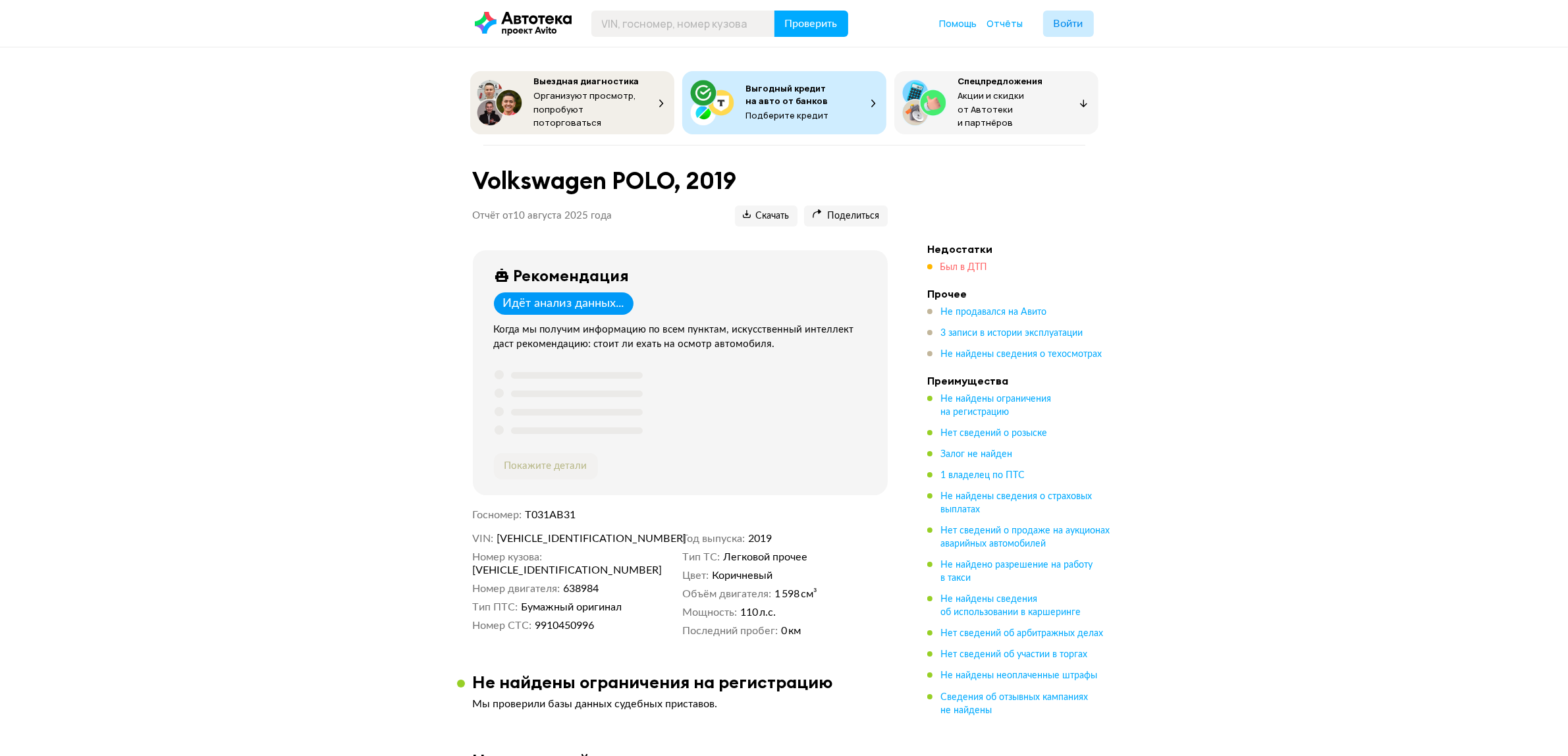
click at [952, 263] on span "Был в ДТП" at bounding box center [965, 267] width 47 height 9
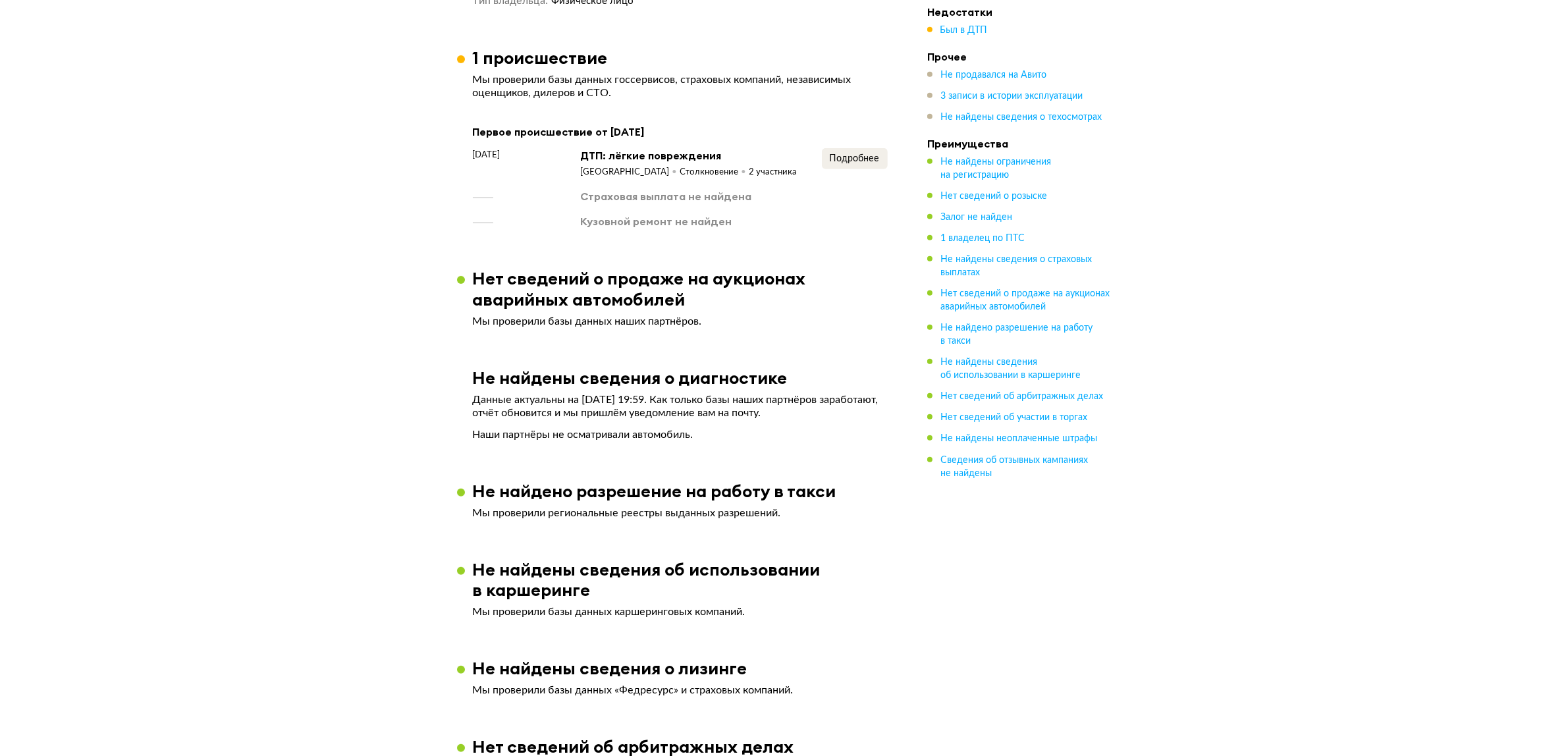
scroll to position [1110, 0]
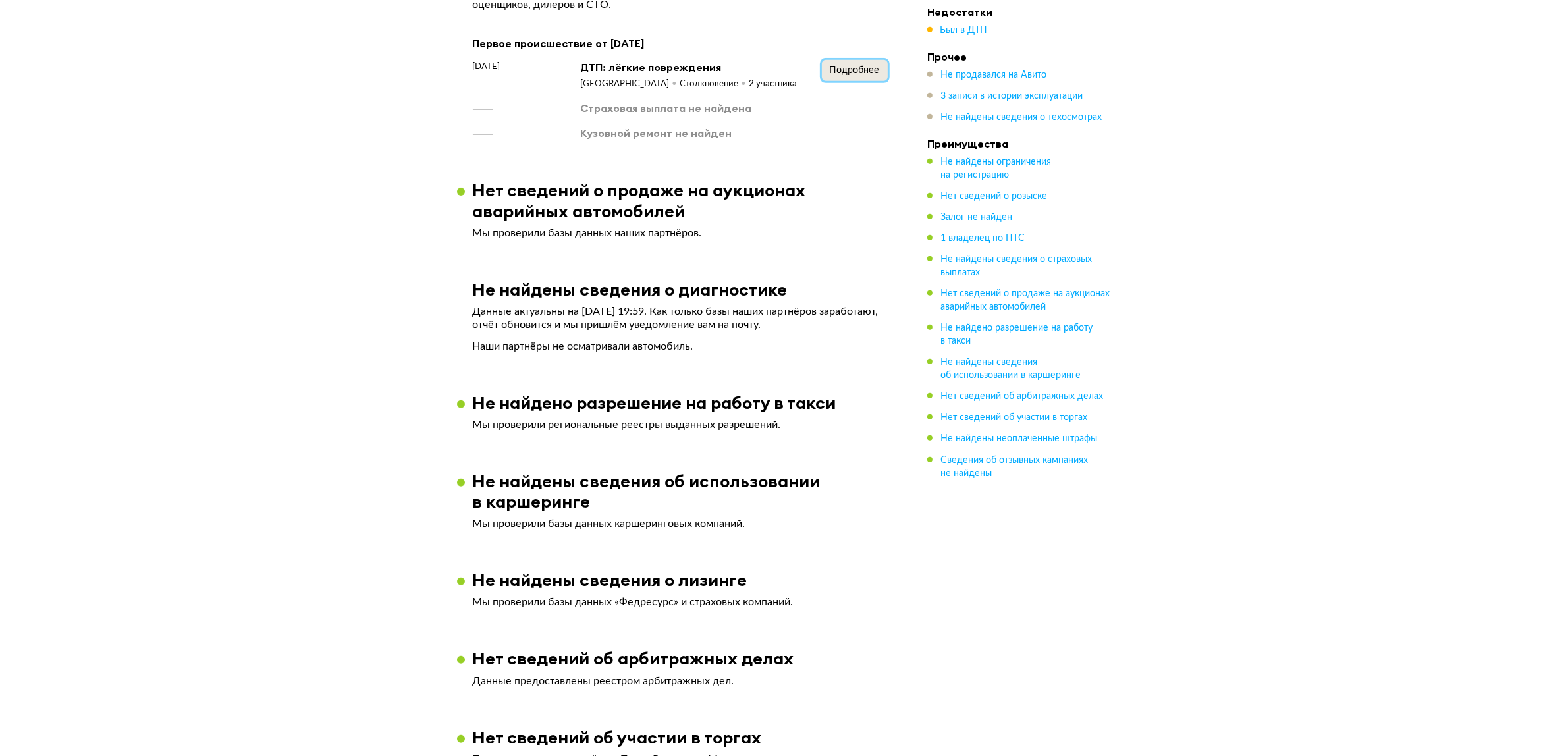
click at [849, 81] on button "Подробнее" at bounding box center [855, 70] width 66 height 21
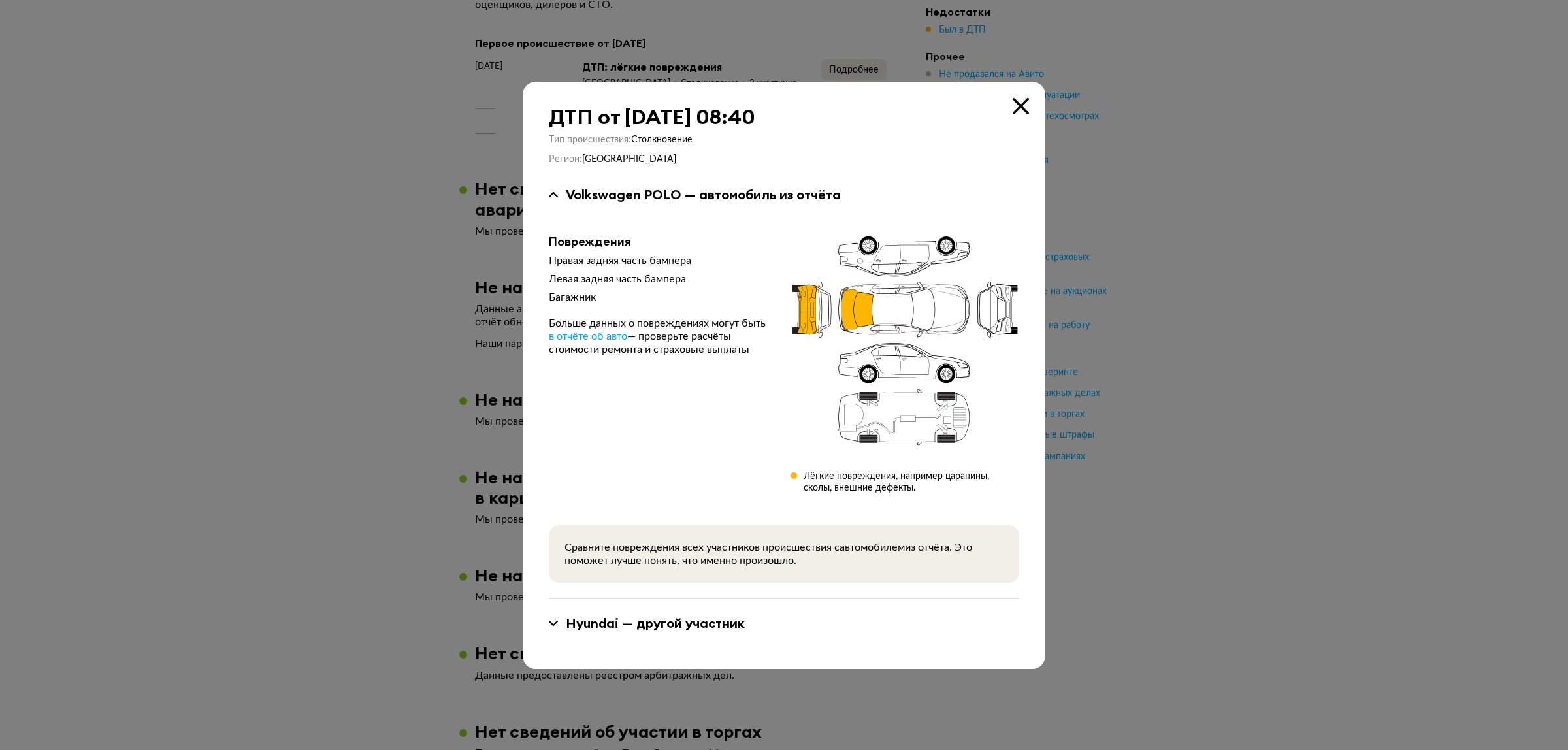
click at [352, 393] on div at bounding box center [784, 375] width 1568 height 750
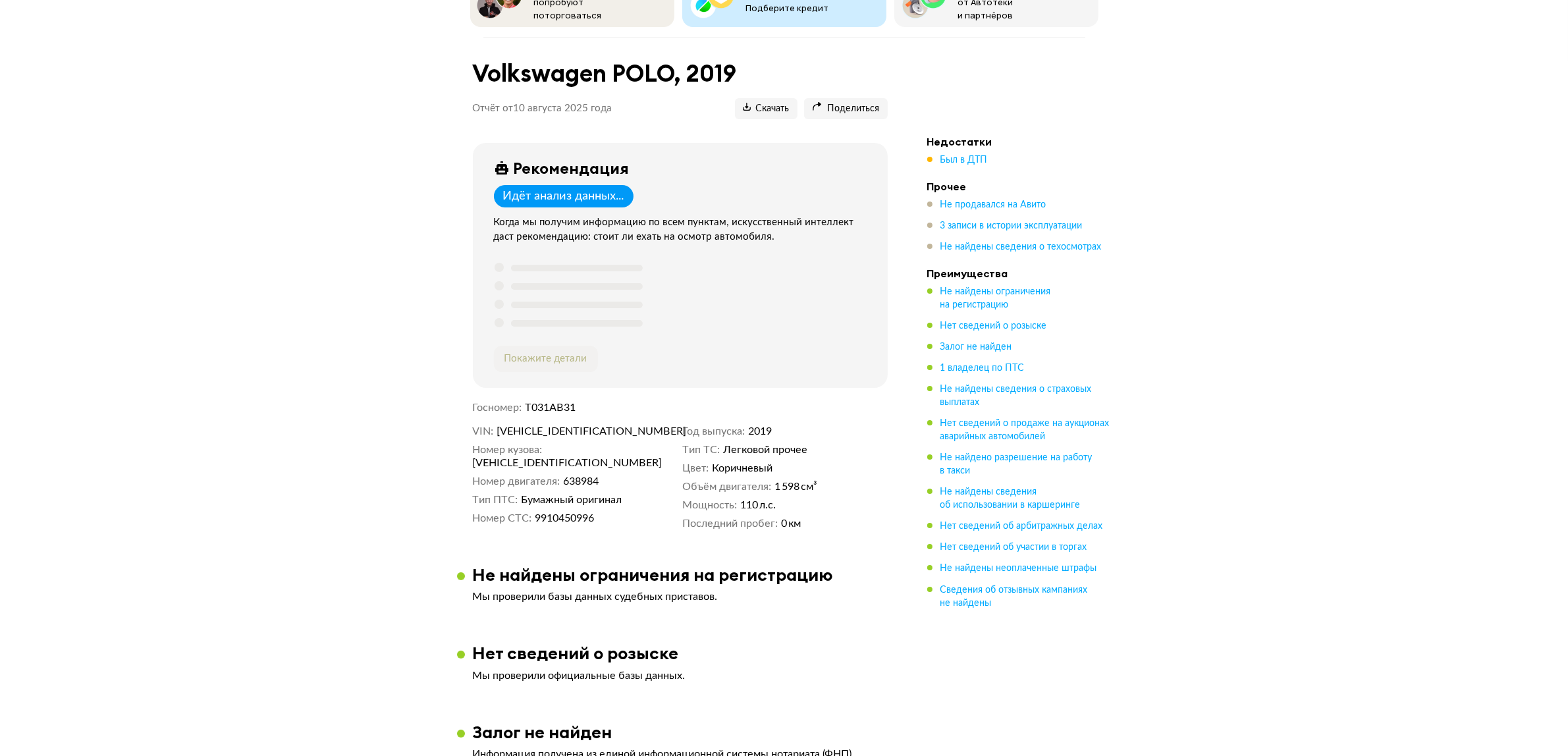
scroll to position [0, 0]
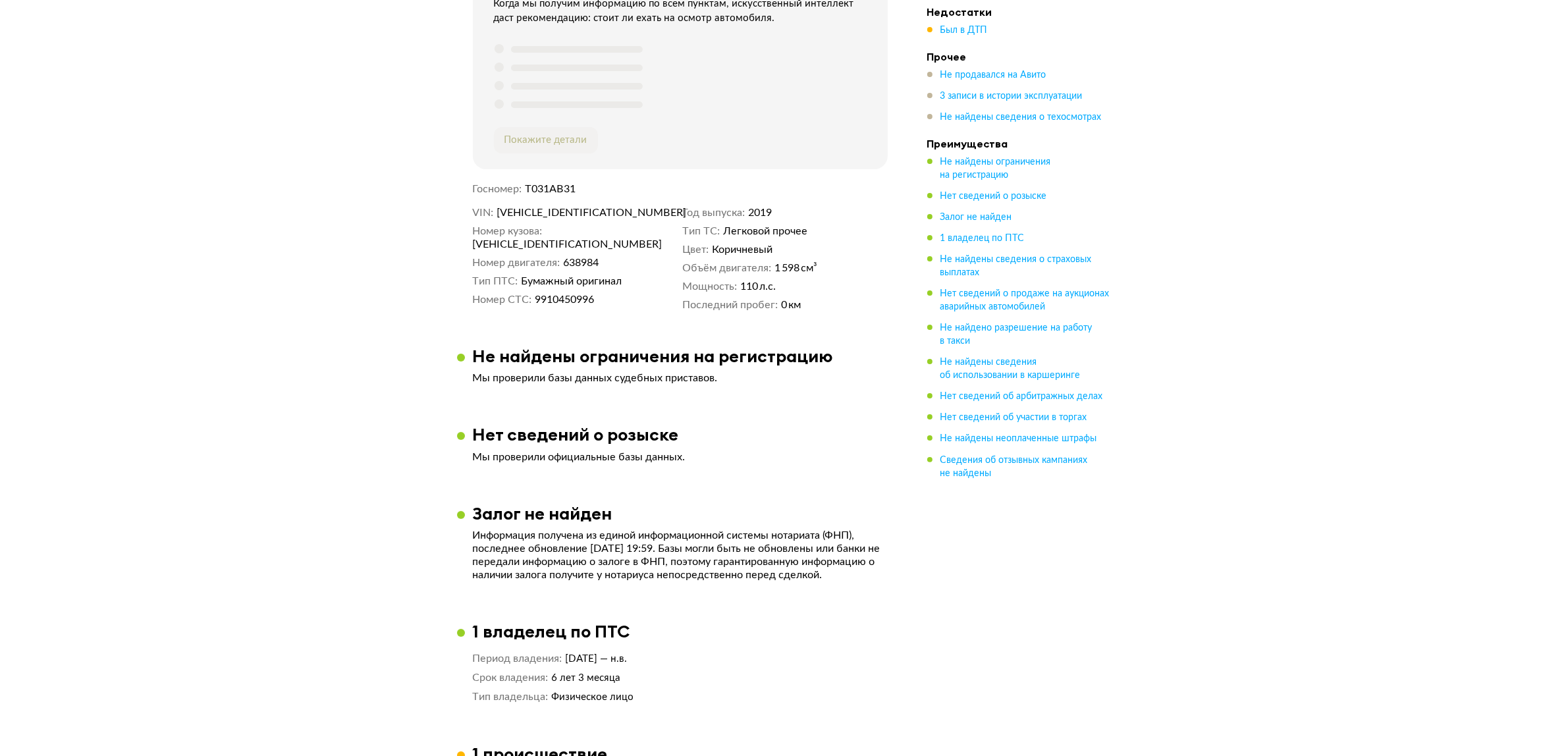
scroll to position [412, 0]
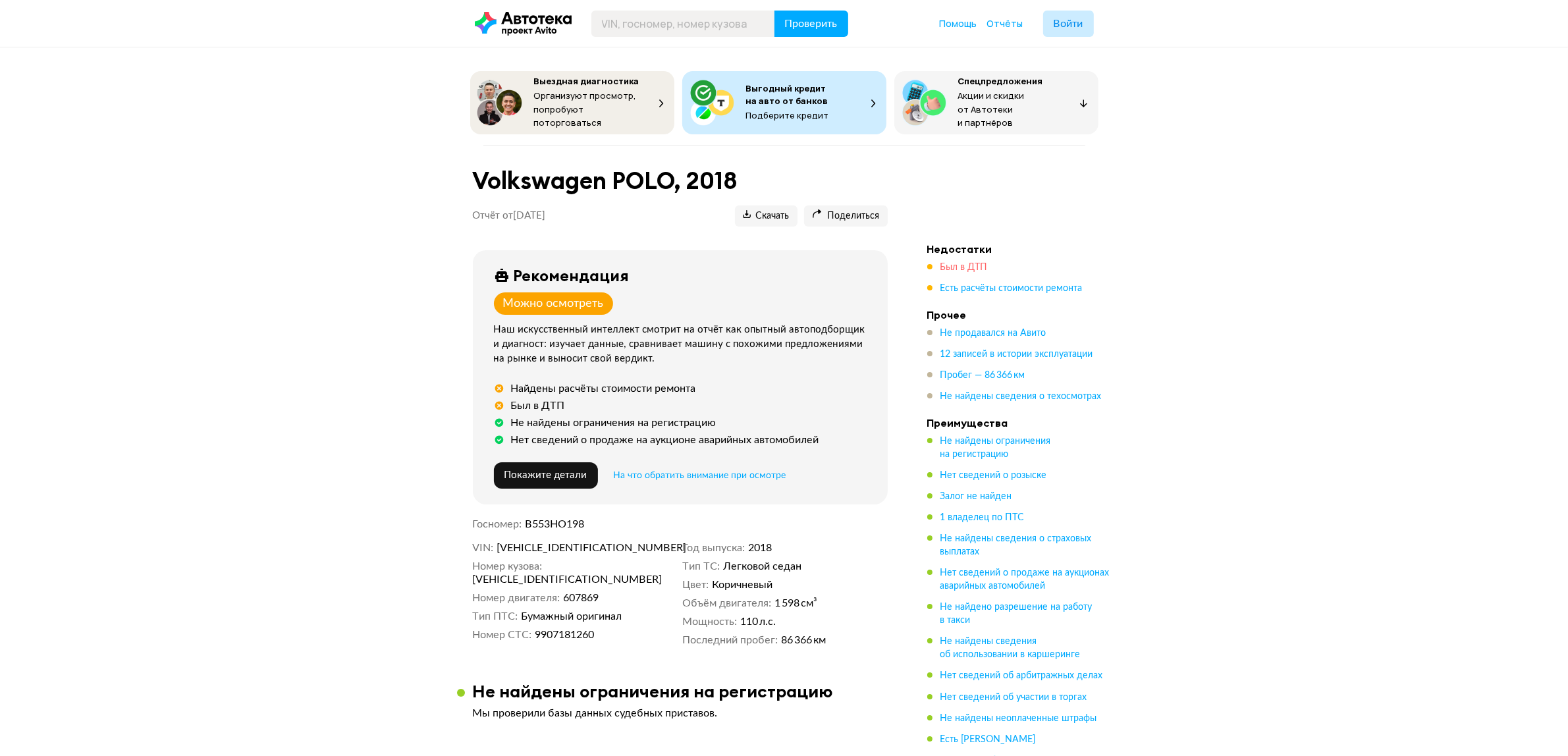
click at [961, 263] on span "Был в ДТП" at bounding box center [965, 267] width 47 height 9
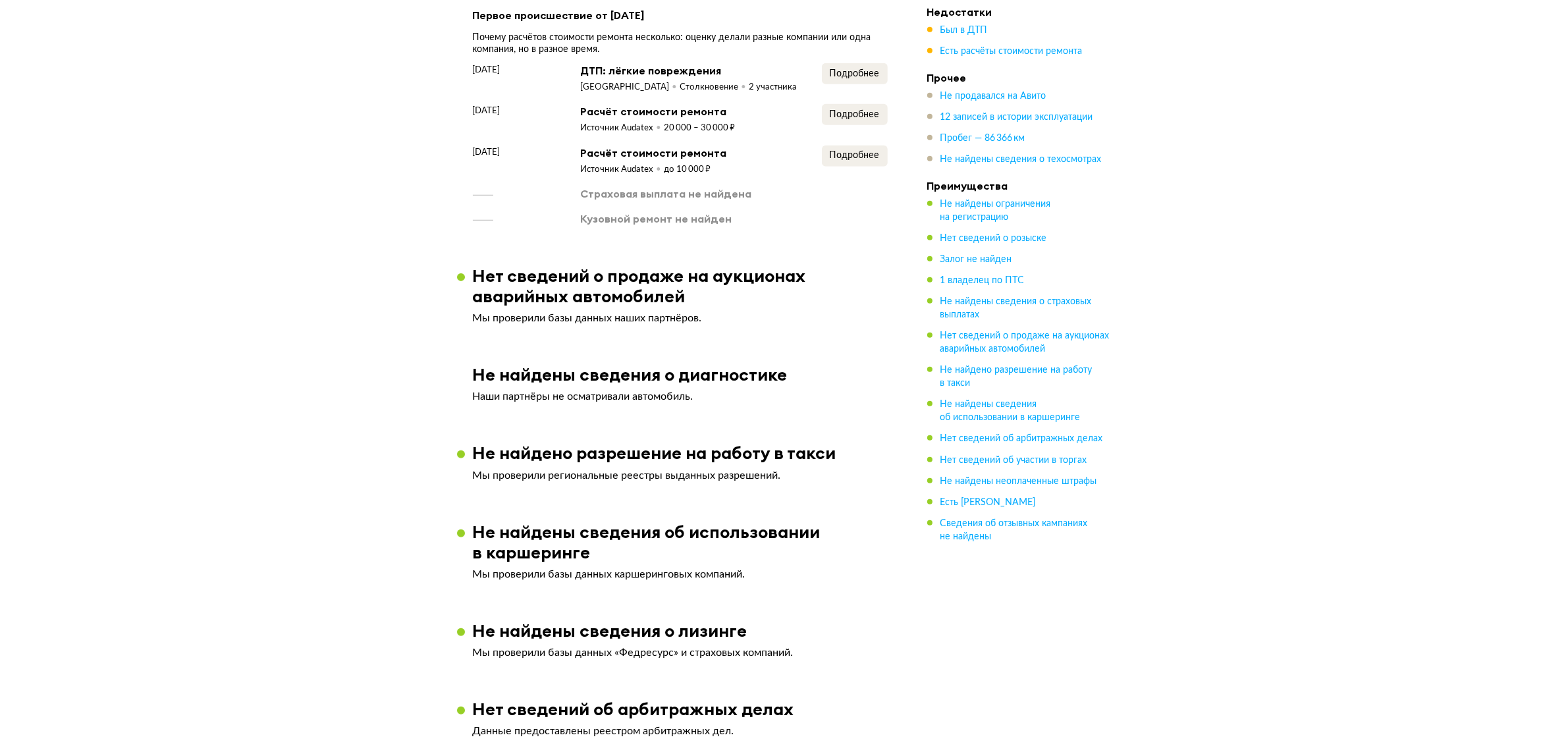
scroll to position [1183, 0]
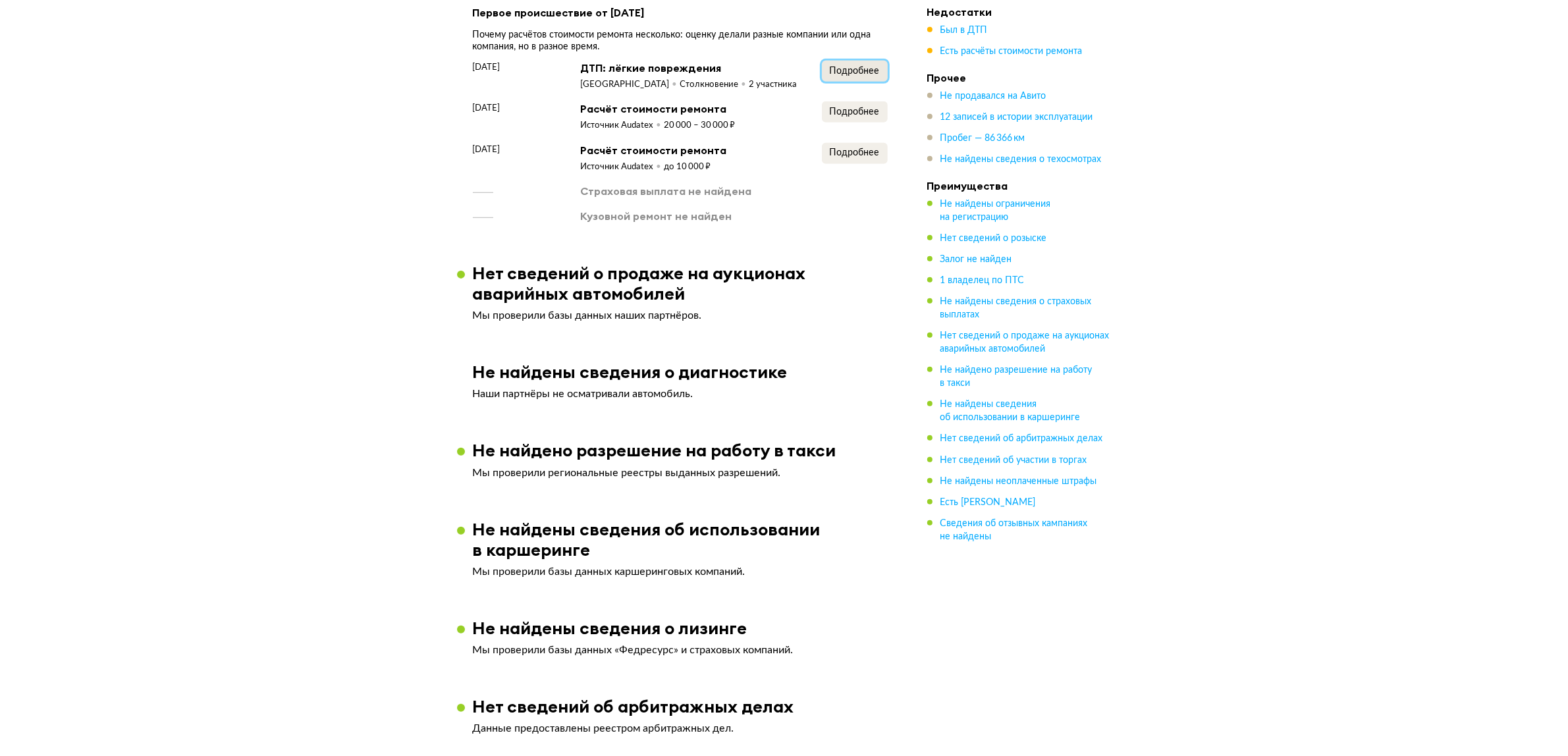
click at [854, 76] on span "Подробнее" at bounding box center [855, 71] width 50 height 9
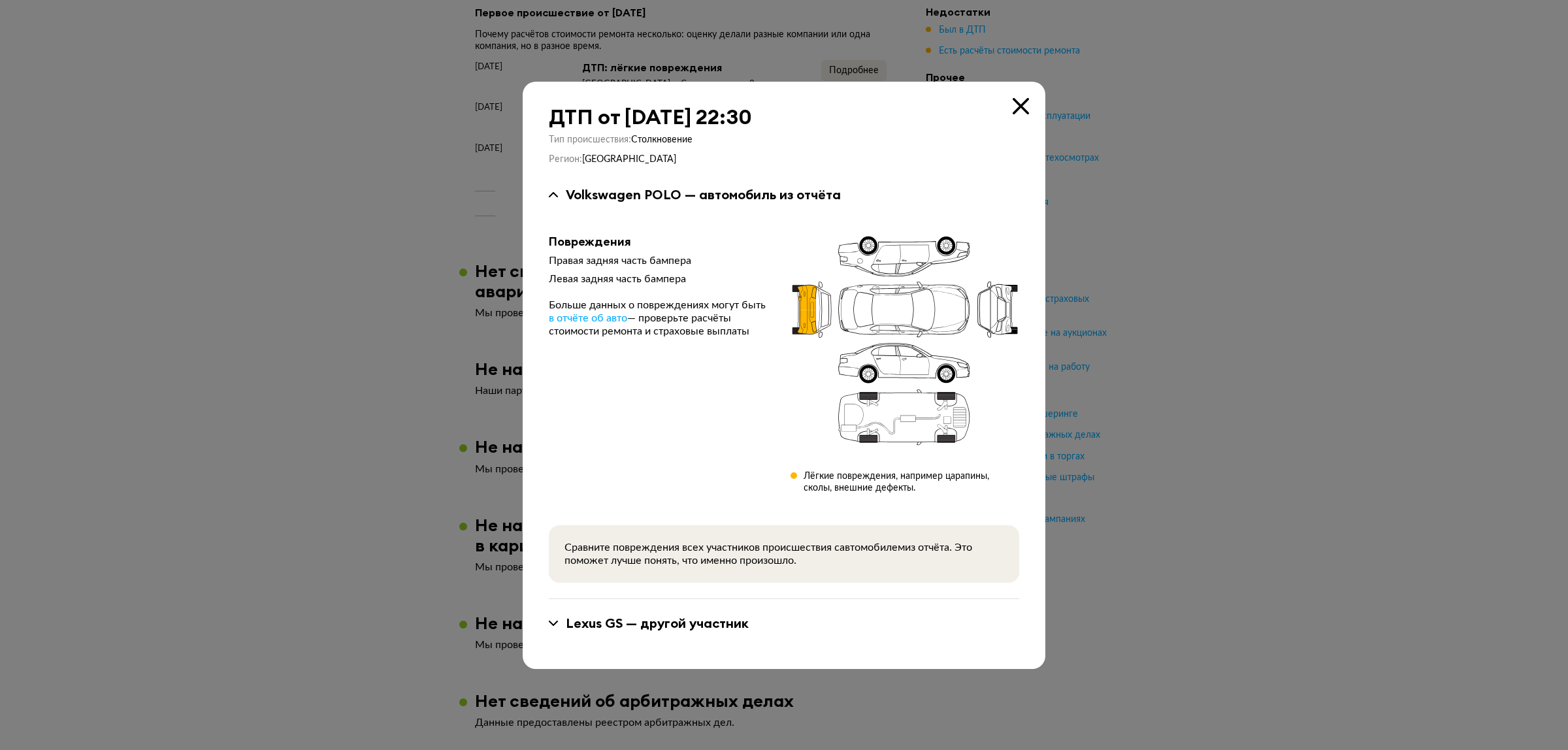
click at [1020, 105] on icon at bounding box center [1021, 106] width 16 height 16
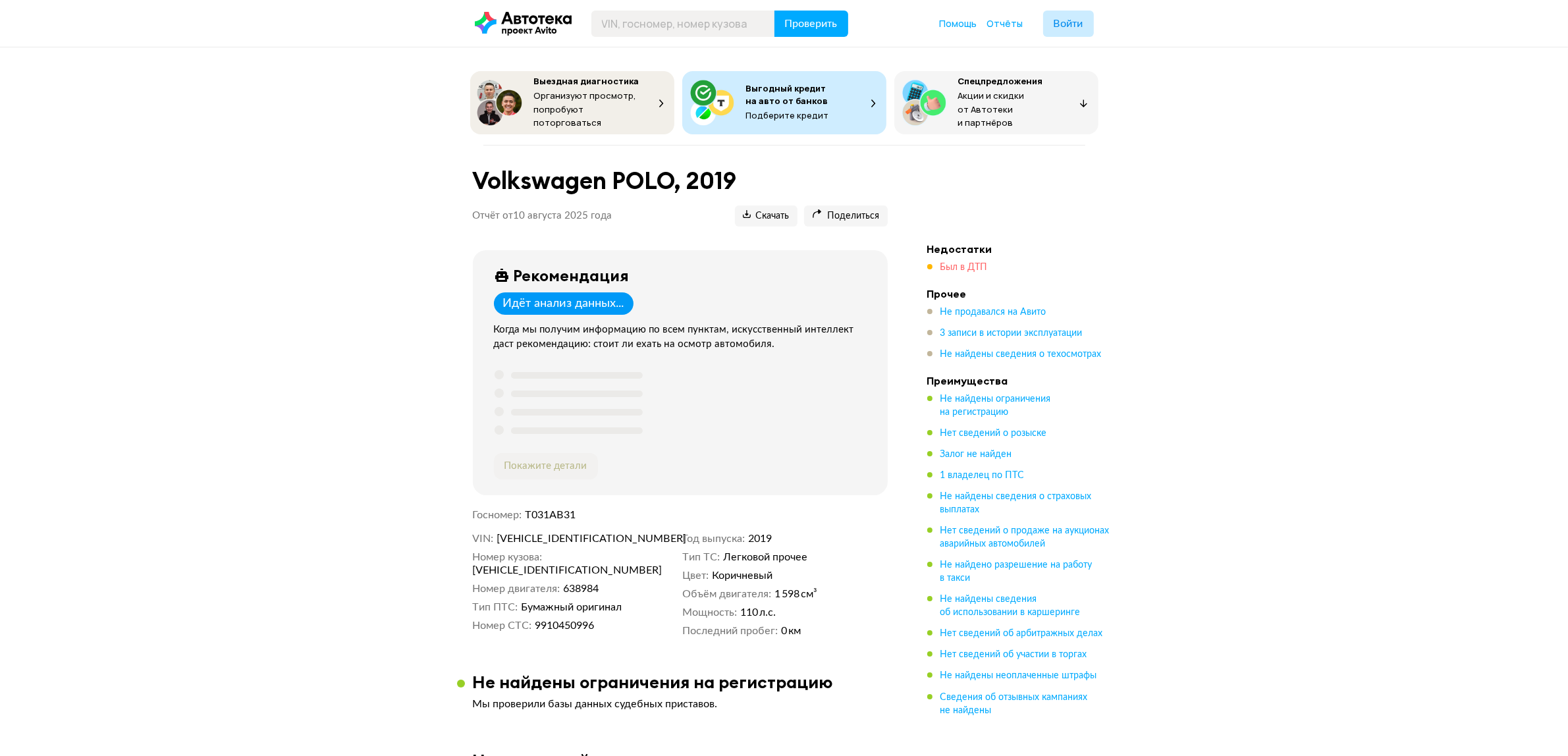
click at [953, 263] on span "Был в ДТП" at bounding box center [965, 267] width 47 height 9
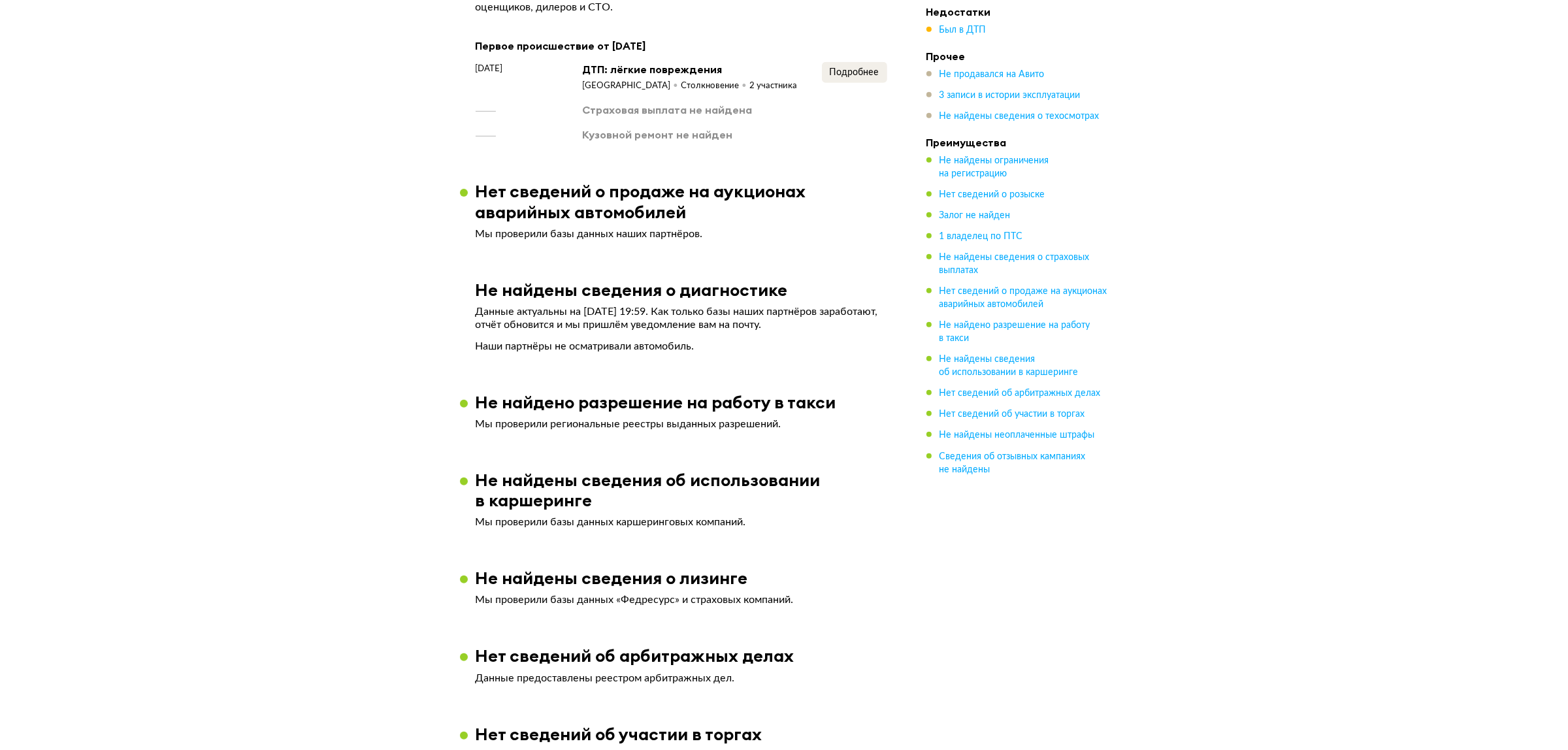
scroll to position [1101, 0]
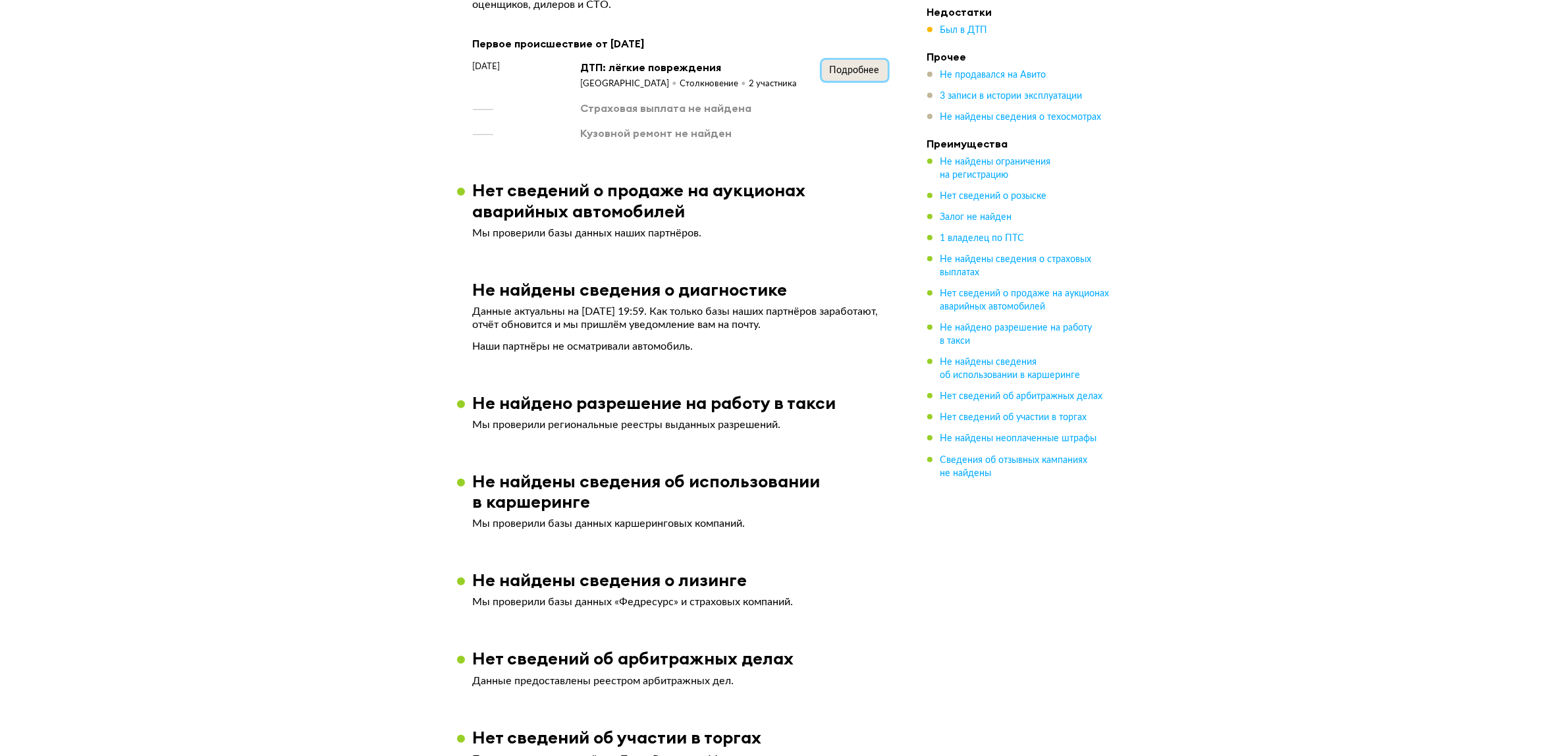
click at [870, 75] on span "Подробнее" at bounding box center [855, 70] width 50 height 9
